Goal: Task Accomplishment & Management: Manage account settings

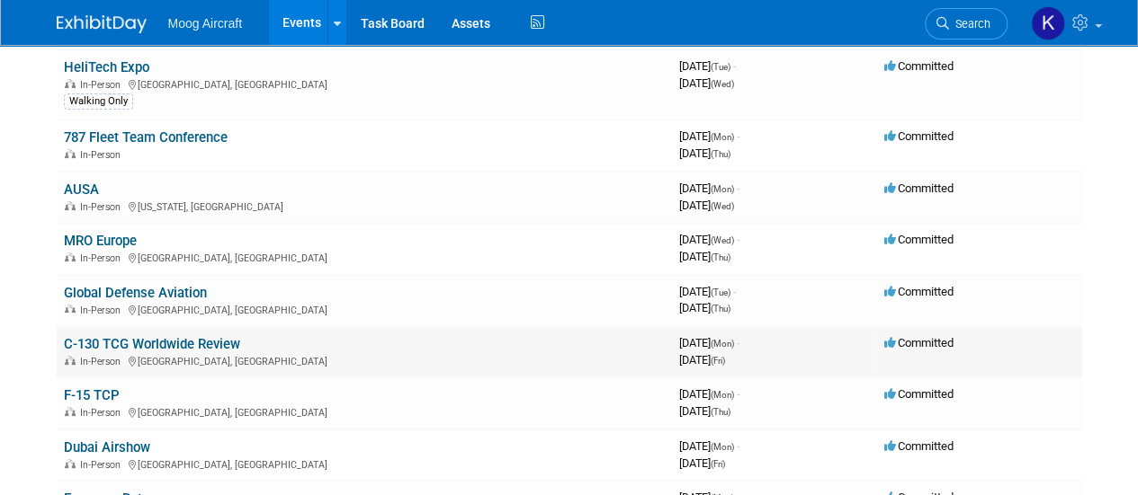
drag, startPoint x: 0, startPoint y: 0, endPoint x: 132, endPoint y: 347, distance: 371.4
click at [132, 347] on link "C-130 TCG Worldwide Review" at bounding box center [152, 344] width 176 height 16
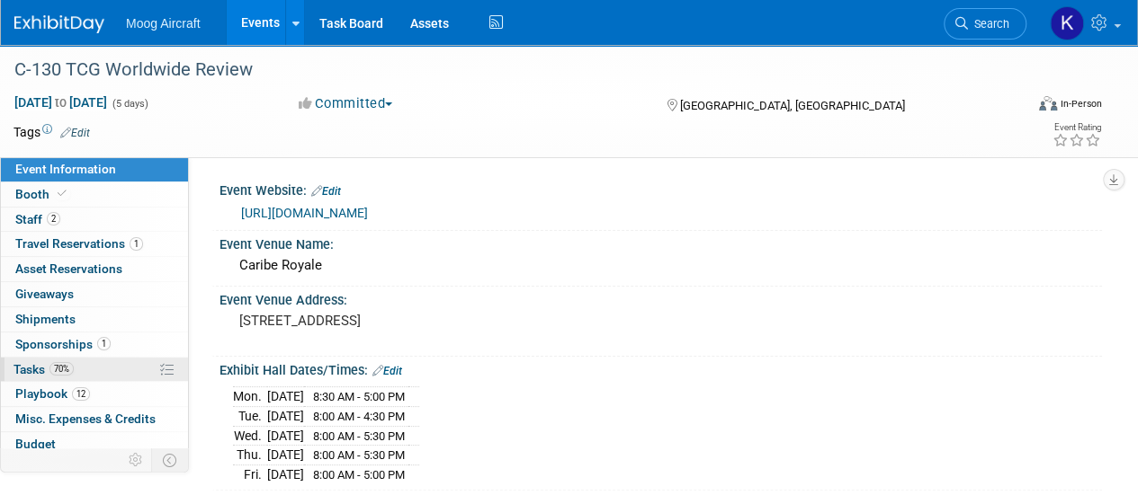
click at [32, 362] on span "Tasks 70%" at bounding box center [43, 369] width 60 height 14
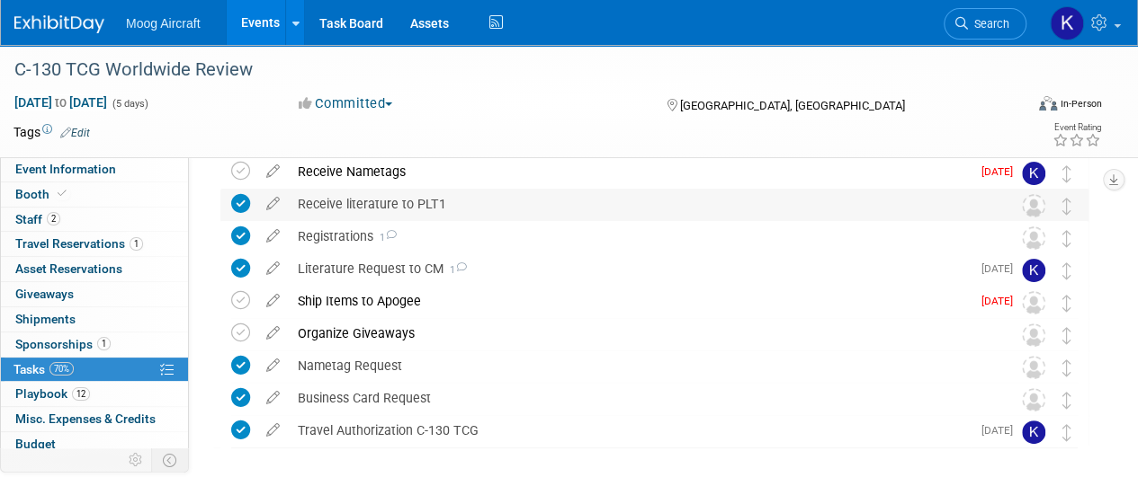
scroll to position [112, 0]
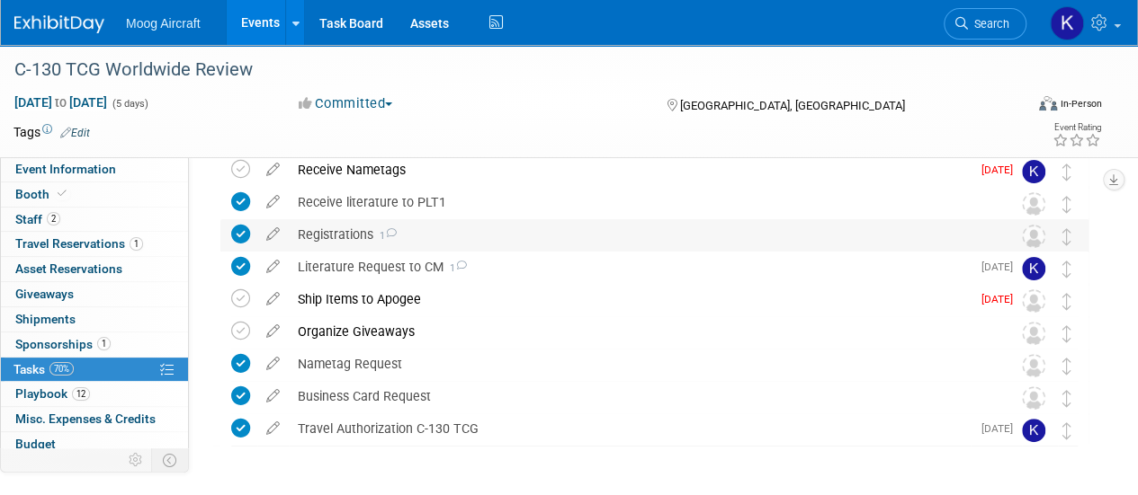
click at [342, 233] on div "Registrations 1" at bounding box center [637, 234] width 697 height 31
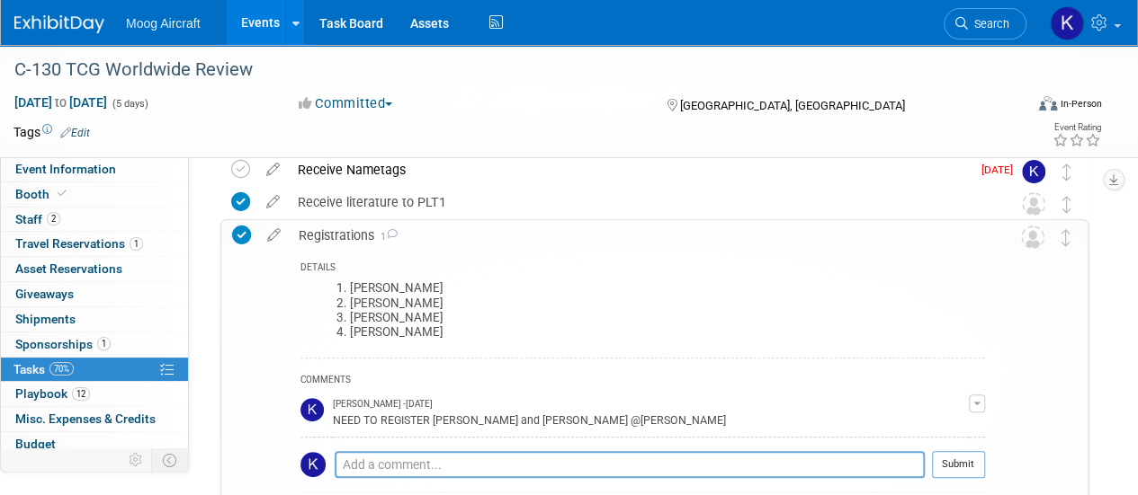
click at [347, 233] on div "Registrations 1" at bounding box center [637, 235] width 695 height 31
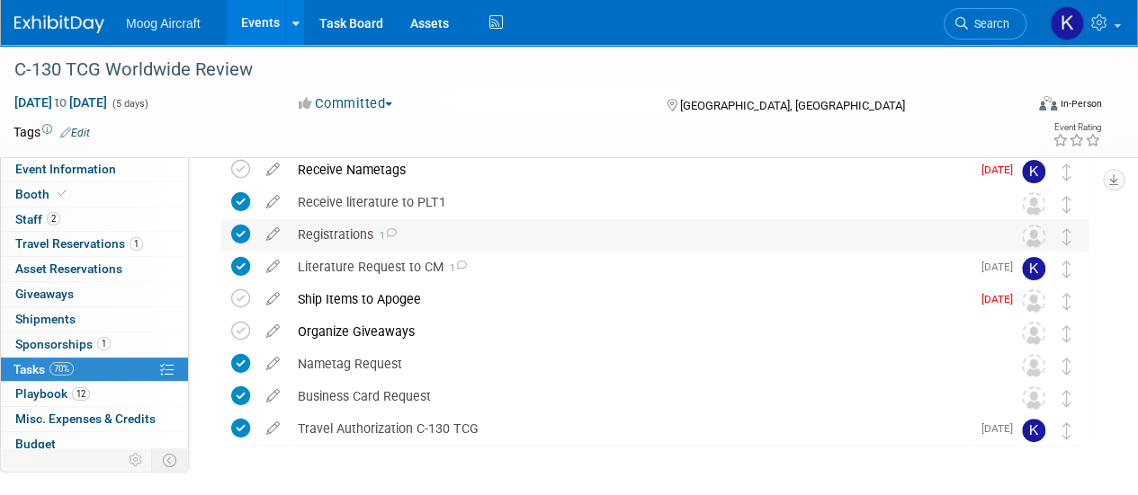
click at [341, 233] on div "Registrations 1" at bounding box center [637, 234] width 697 height 31
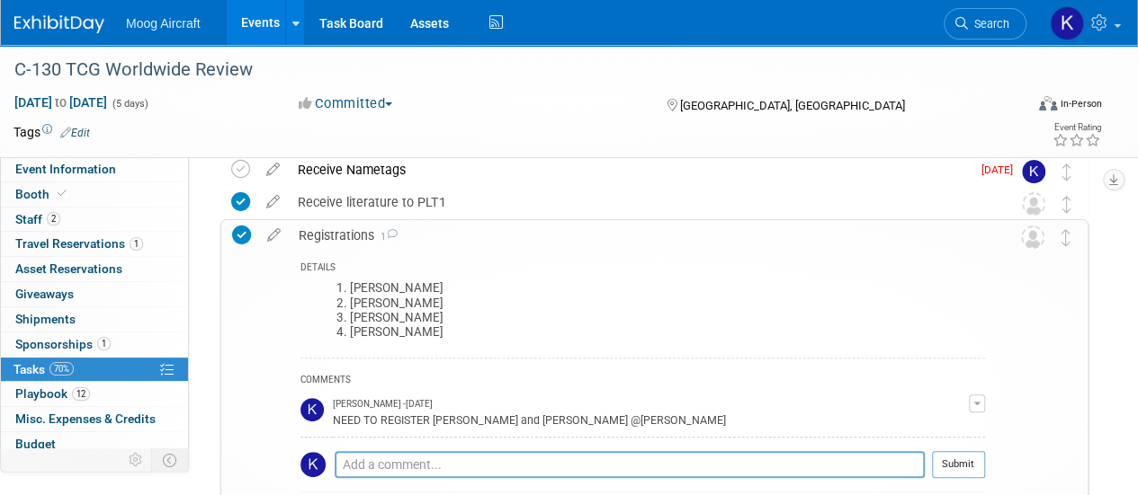
drag, startPoint x: 463, startPoint y: 342, endPoint x: 354, endPoint y: 284, distance: 123.1
click at [354, 284] on div "[PERSON_NAME] [PERSON_NAME] [PERSON_NAME] [PERSON_NAME]" at bounding box center [642, 317] width 684 height 80
copy ol "[PERSON_NAME] [PERSON_NAME] [PERSON_NAME] [PERSON_NAME]"
